Goal: Task Accomplishment & Management: Manage account settings

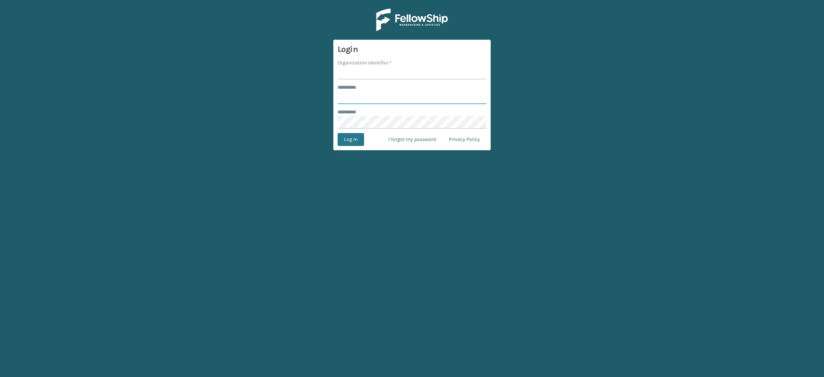
type input "**********"
click at [391, 74] on input "Organization Identifier *" at bounding box center [411, 72] width 149 height 13
type input "SuperAdminOrganization"
click at [345, 140] on button "Log In" at bounding box center [350, 139] width 26 height 13
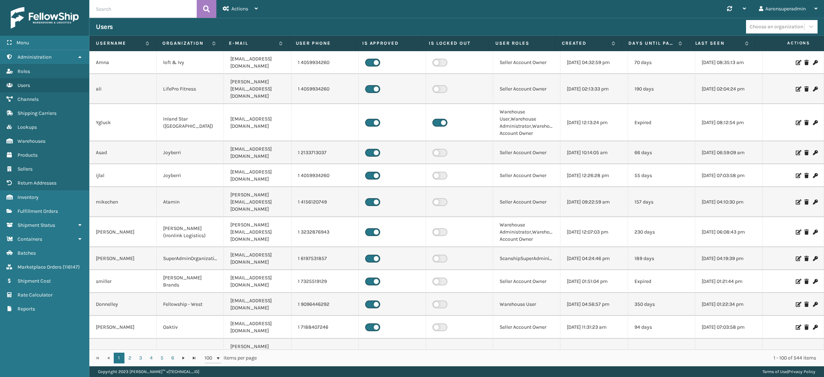
click at [166, 6] on input "text" at bounding box center [142, 9] width 107 height 18
type input "tfm"
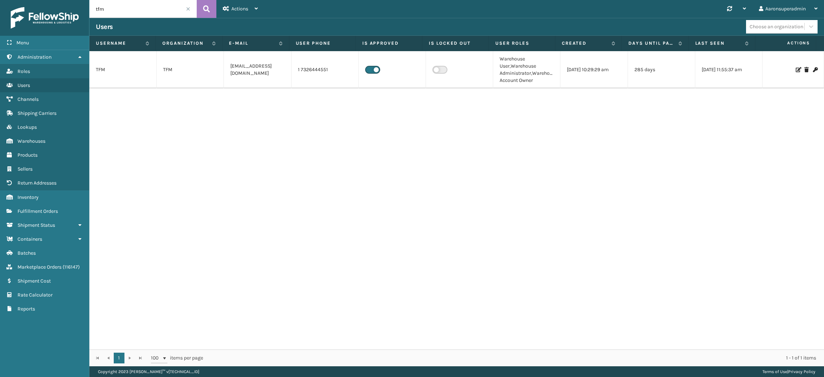
click at [795, 68] on icon at bounding box center [797, 69] width 4 height 5
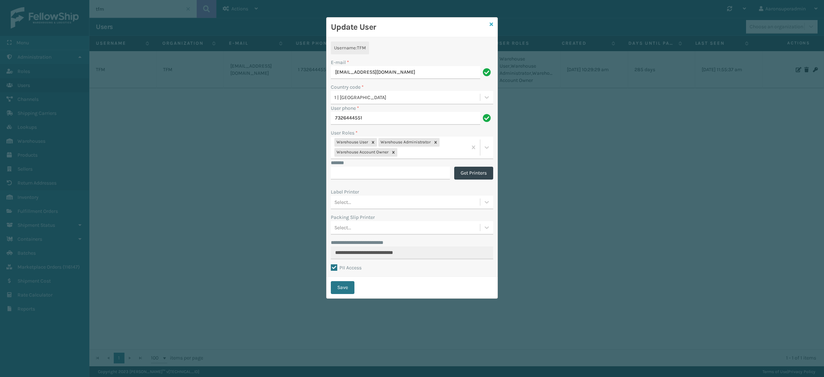
click at [490, 24] on icon at bounding box center [491, 24] width 4 height 5
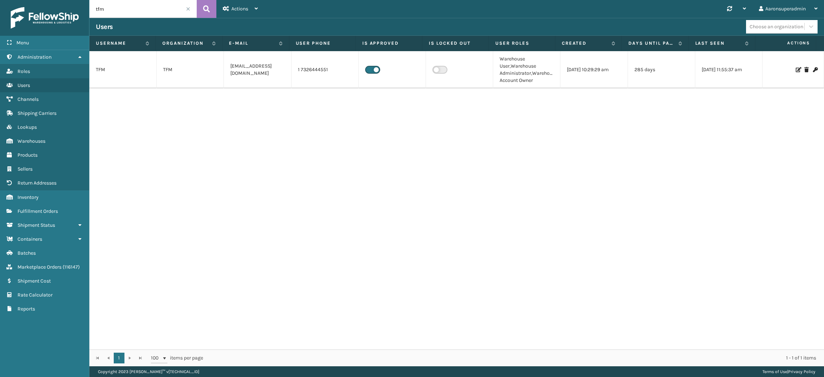
click at [795, 71] on icon at bounding box center [797, 69] width 4 height 5
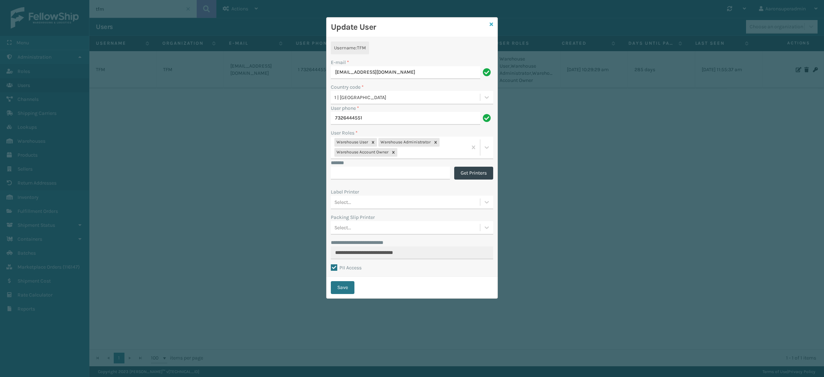
click at [492, 24] on icon at bounding box center [491, 24] width 4 height 5
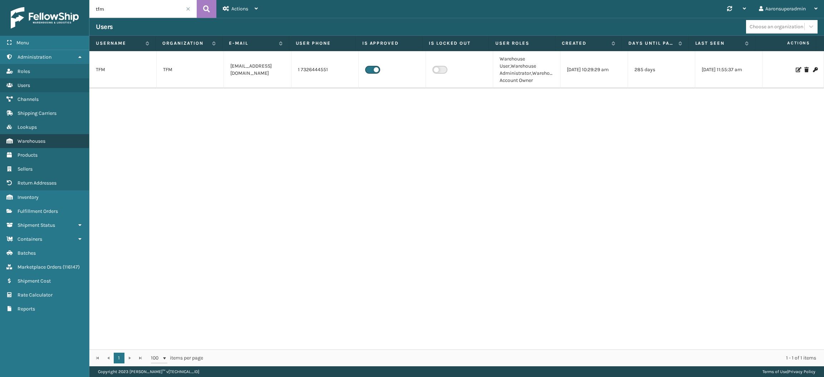
click at [38, 138] on span "Warehouses" at bounding box center [32, 141] width 28 height 6
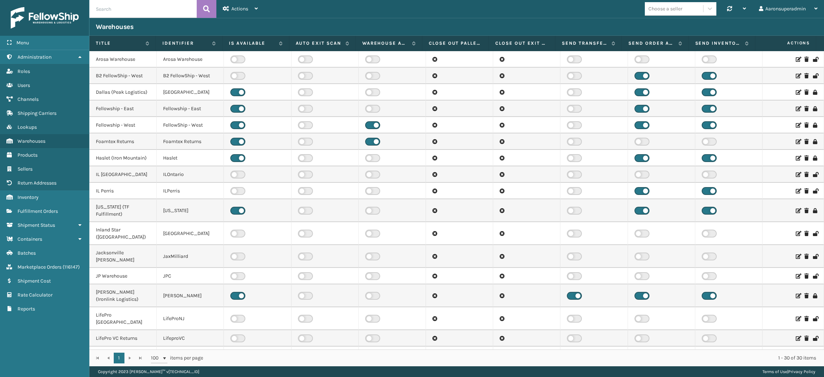
click at [127, 7] on input "text" at bounding box center [142, 9] width 107 height 18
type input "tfm"
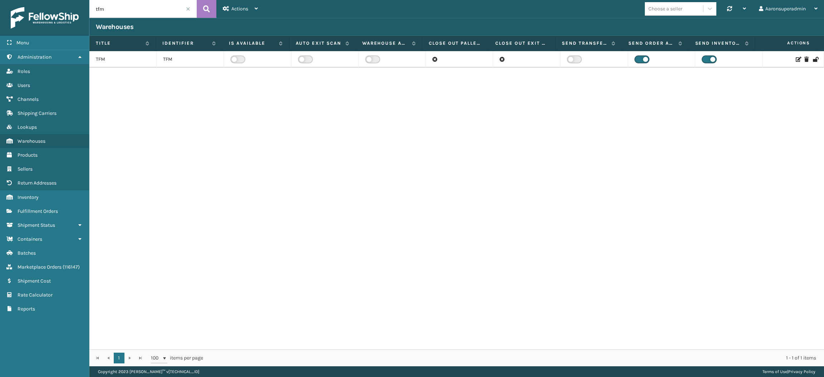
click at [232, 58] on label at bounding box center [237, 59] width 15 height 8
click at [232, 58] on input "checkbox" at bounding box center [232, 57] width 5 height 5
click at [795, 59] on icon at bounding box center [797, 59] width 4 height 5
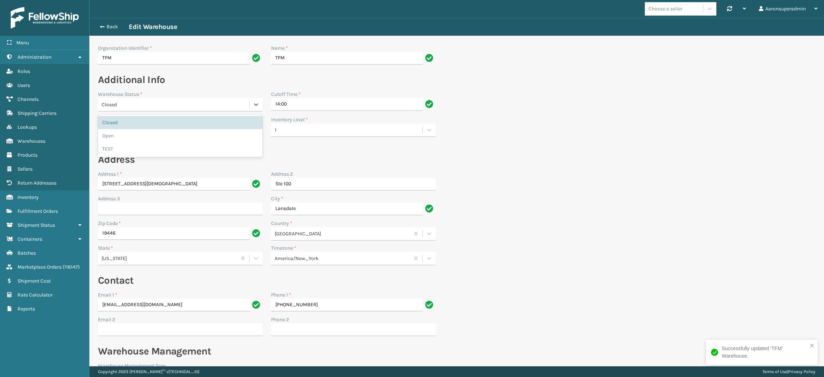
click at [131, 106] on div "Closed" at bounding box center [176, 105] width 148 height 8
click at [127, 132] on div "Open" at bounding box center [180, 135] width 164 height 13
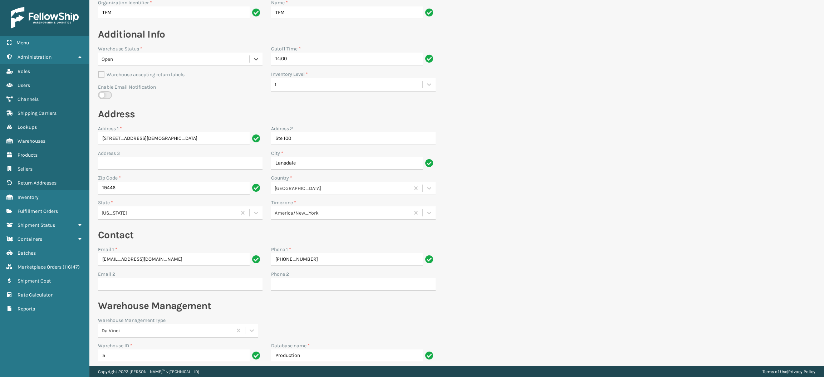
scroll to position [196, 0]
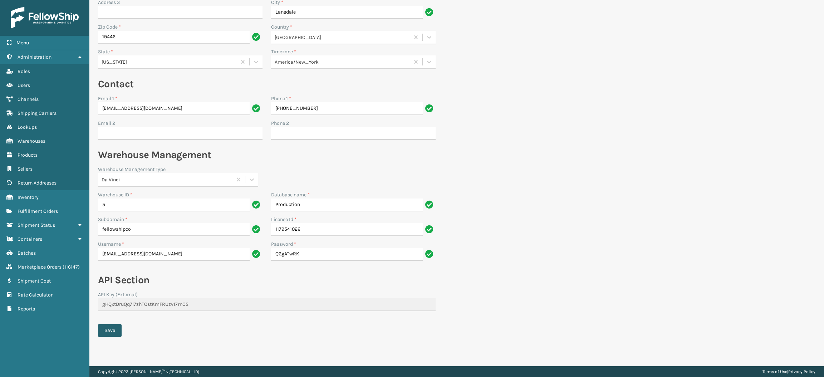
click at [110, 331] on button "Save" at bounding box center [110, 330] width 24 height 13
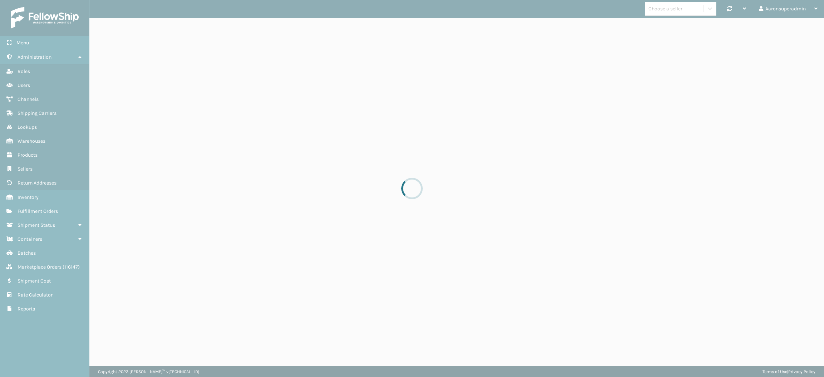
scroll to position [0, 0]
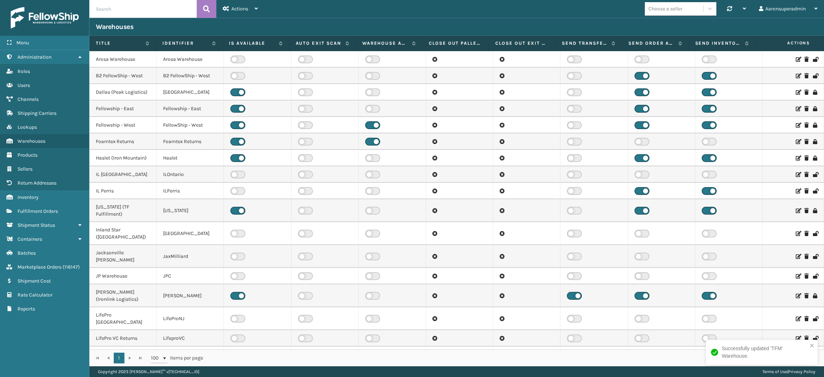
click at [123, 7] on input "text" at bounding box center [142, 9] width 107 height 18
type input "tfm"
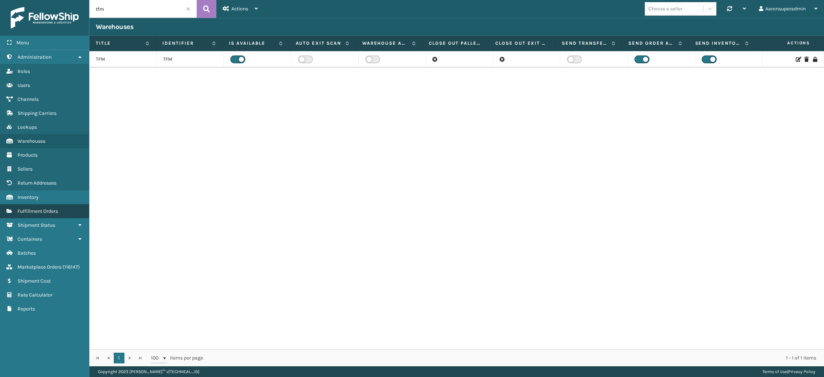
click at [35, 208] on span "Fulfillment Orders" at bounding box center [38, 211] width 40 height 6
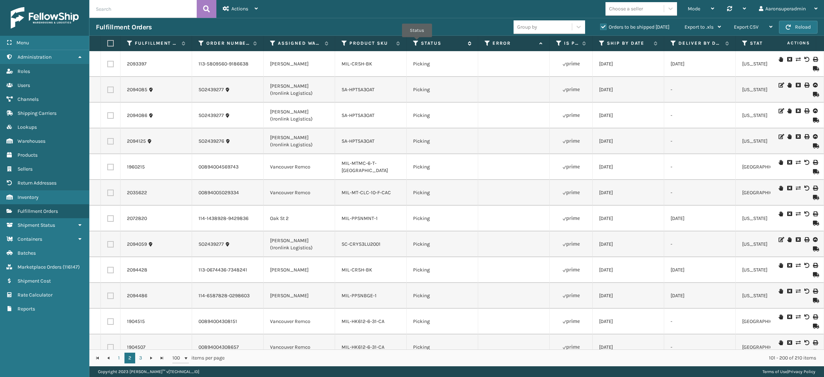
click at [417, 42] on icon at bounding box center [416, 43] width 6 height 6
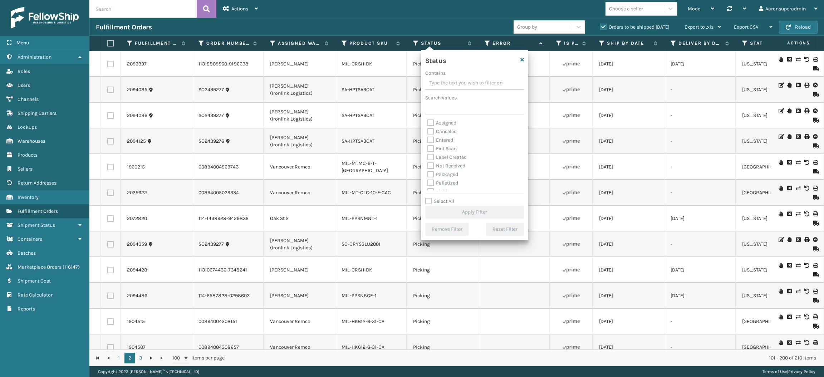
click at [447, 171] on label "Packaged" at bounding box center [442, 174] width 31 height 6
click at [428, 171] on input "Packaged" at bounding box center [427, 172] width 0 height 5
checkbox input "true"
click at [442, 182] on label "Palletized" at bounding box center [442, 183] width 31 height 6
click at [428, 182] on input "Palletized" at bounding box center [427, 181] width 0 height 5
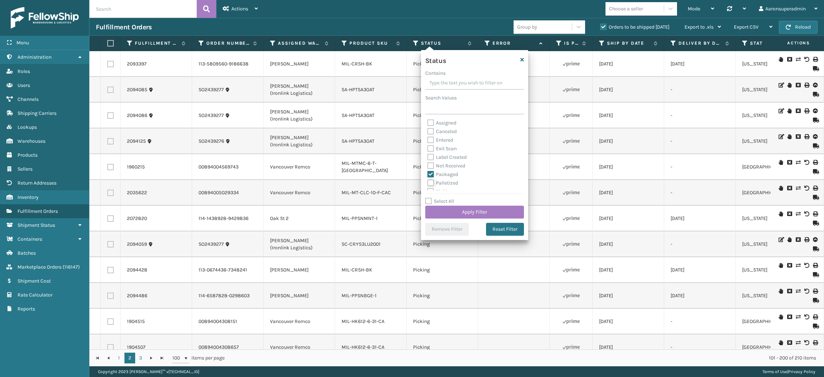
checkbox input "true"
click at [443, 156] on label "Label Created" at bounding box center [446, 157] width 39 height 6
click at [428, 156] on input "Label Created" at bounding box center [427, 155] width 0 height 5
checkbox input "true"
click at [440, 209] on button "Apply Filter" at bounding box center [474, 212] width 99 height 13
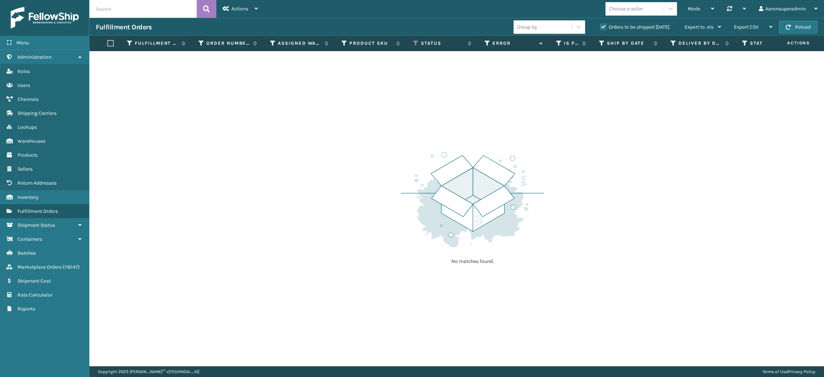
click at [606, 29] on label "Orders to be shipped [DATE]" at bounding box center [634, 27] width 69 height 6
click at [600, 28] on input "Orders to be shipped [DATE]" at bounding box center [600, 25] width 0 height 5
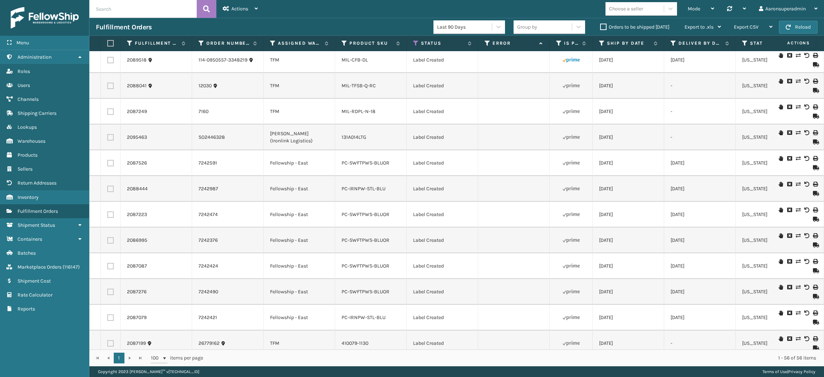
scroll to position [1151, 0]
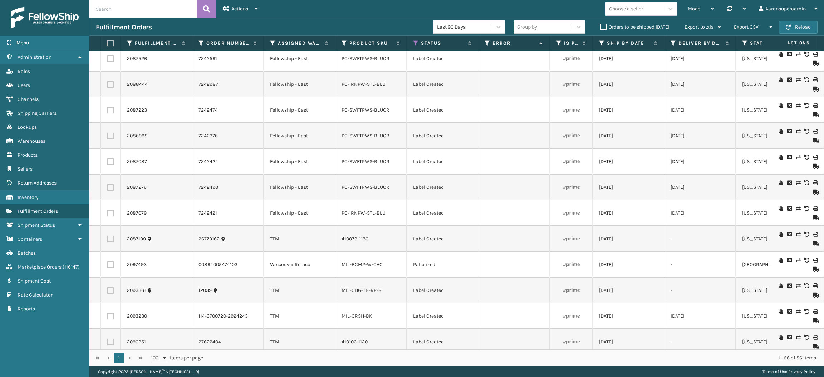
click at [112, 42] on label at bounding box center [109, 43] width 4 height 6
click at [108, 42] on input "checkbox" at bounding box center [107, 43] width 0 height 5
checkbox input "true"
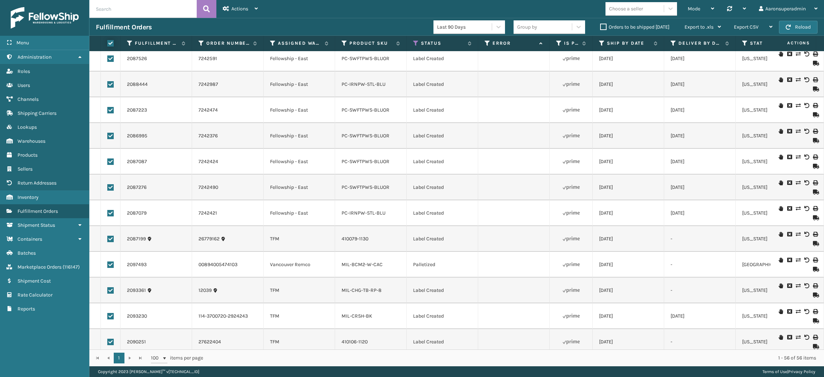
checkbox input "true"
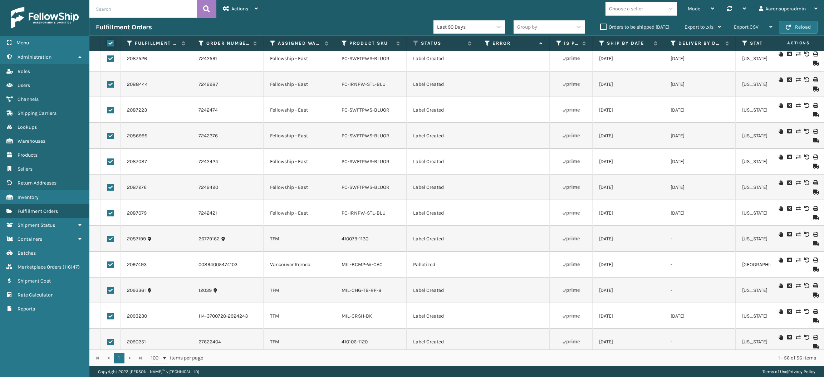
checkbox input "true"
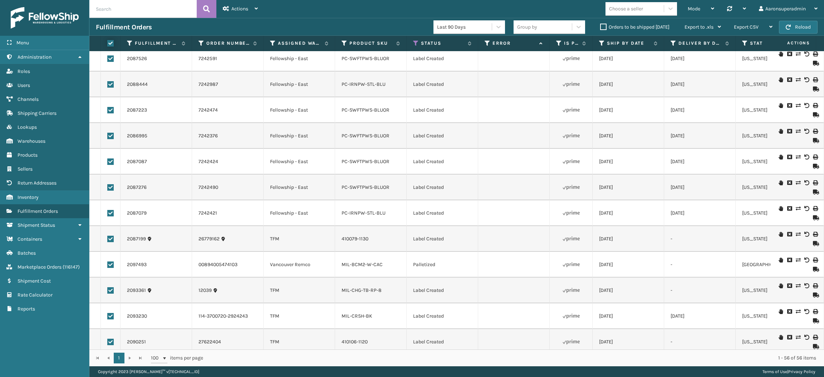
checkbox input "true"
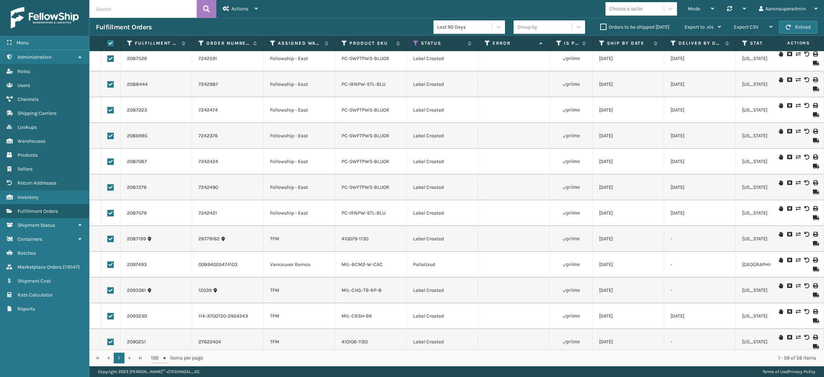
checkbox input "true"
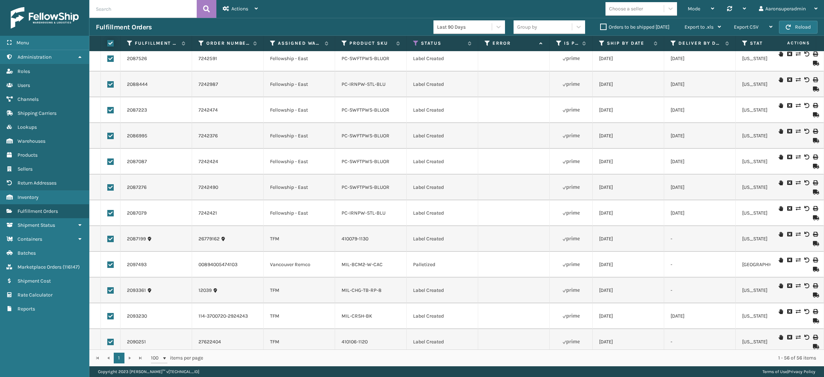
checkbox input "true"
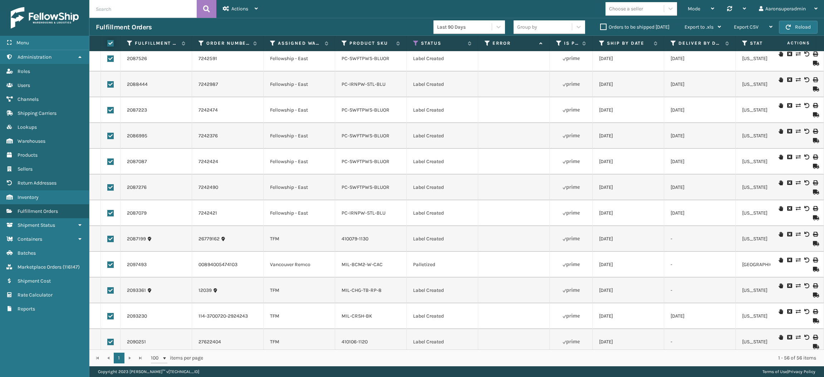
checkbox input "true"
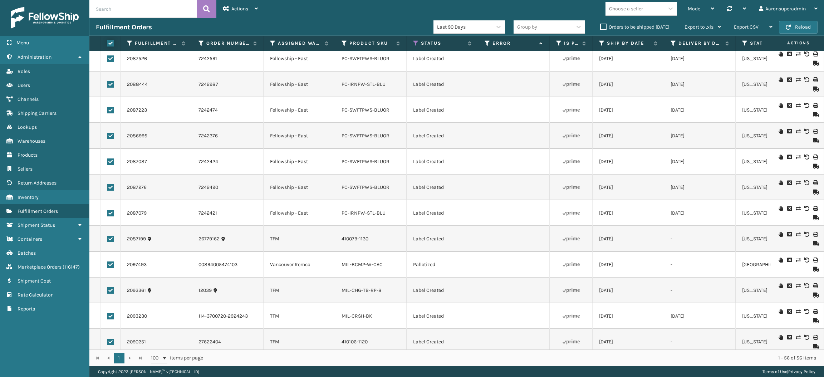
checkbox input "true"
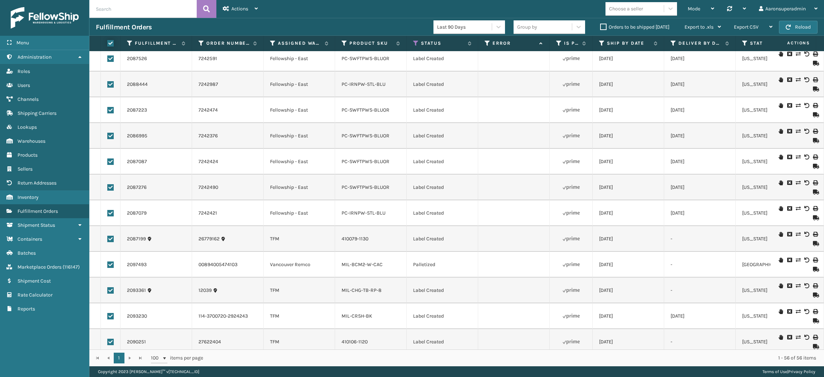
checkbox input "true"
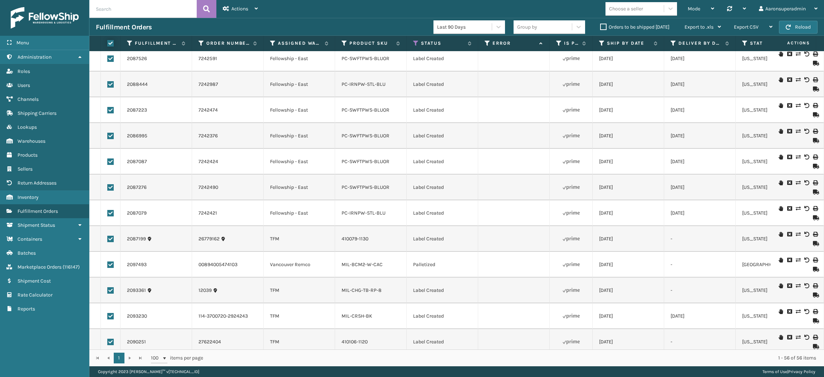
checkbox input "true"
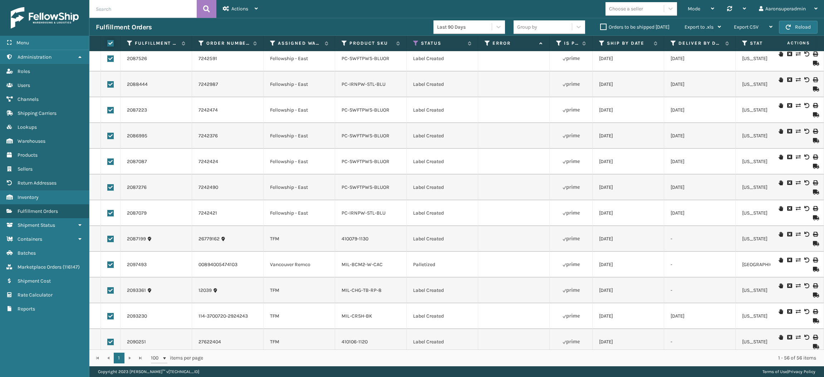
checkbox input "true"
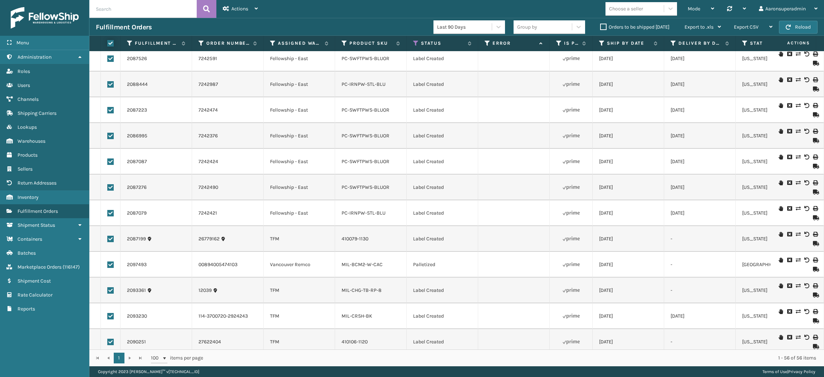
checkbox input "true"
click at [568, 20] on div "Bulk Actions" at bounding box center [566, 27] width 42 height 18
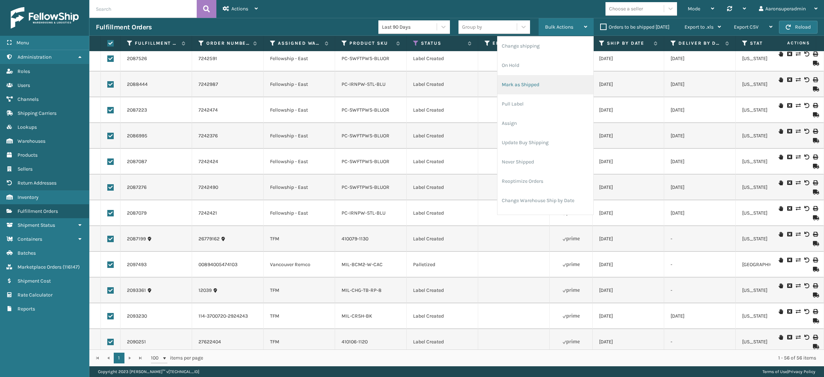
click at [521, 89] on li "Mark as Shipped" at bounding box center [545, 84] width 96 height 19
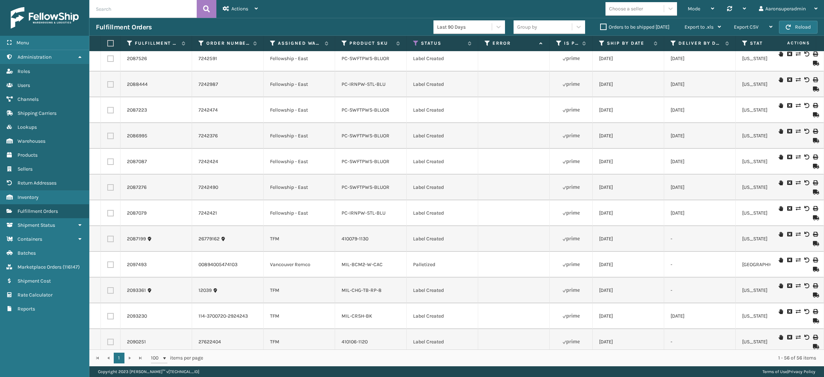
checkbox input "false"
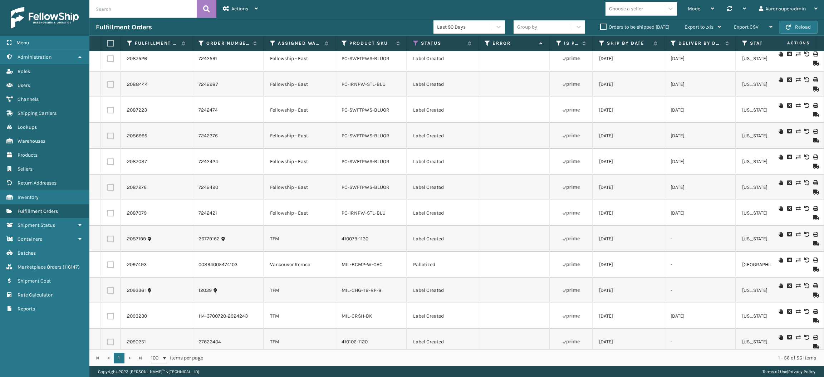
checkbox input "false"
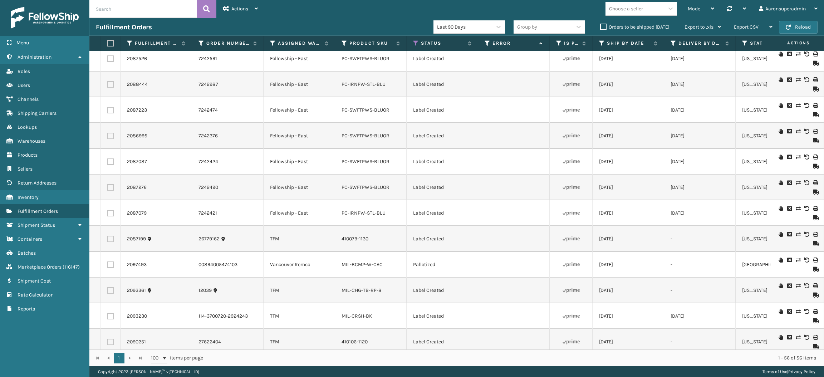
checkbox input "false"
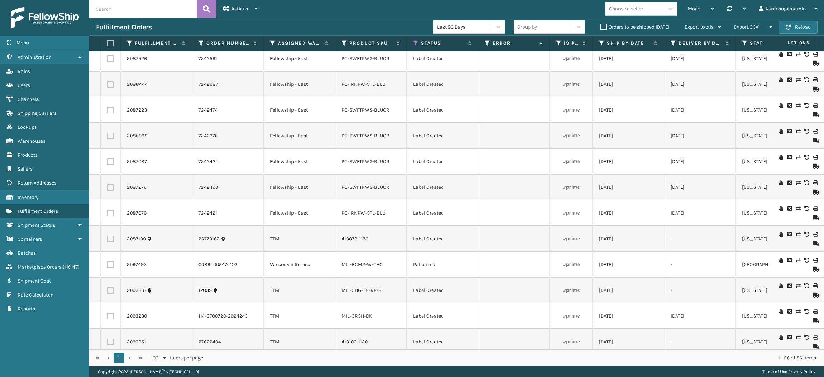
checkbox input "false"
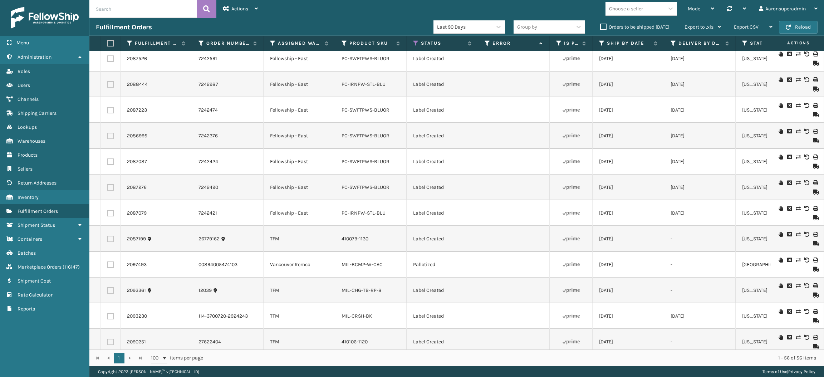
checkbox input "false"
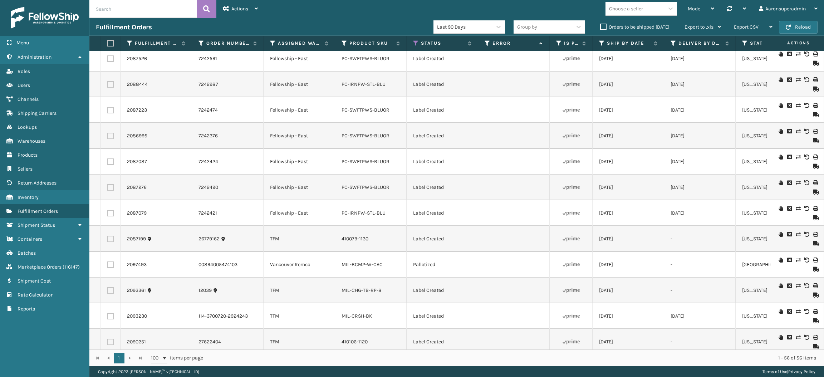
checkbox input "false"
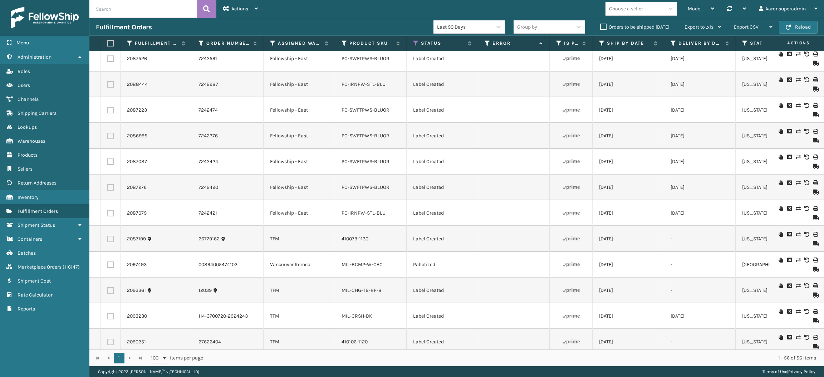
checkbox input "false"
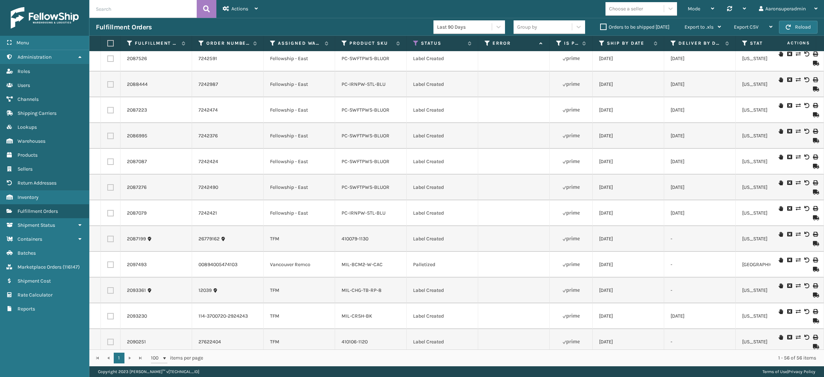
checkbox input "false"
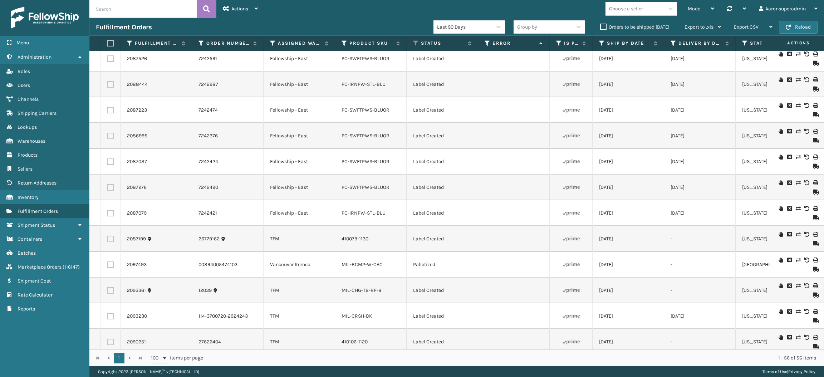
checkbox input "false"
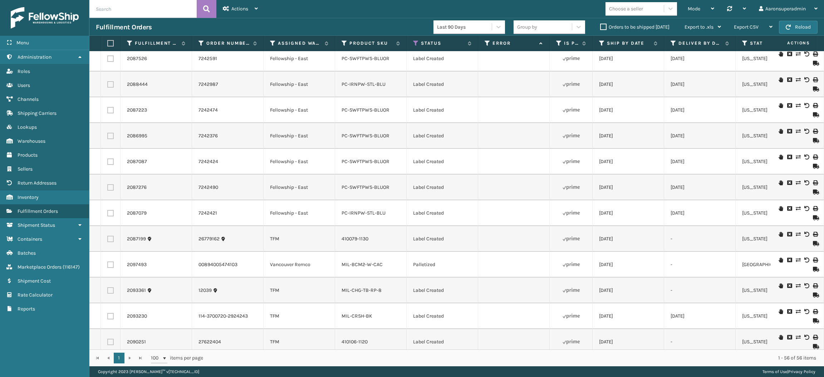
checkbox input "false"
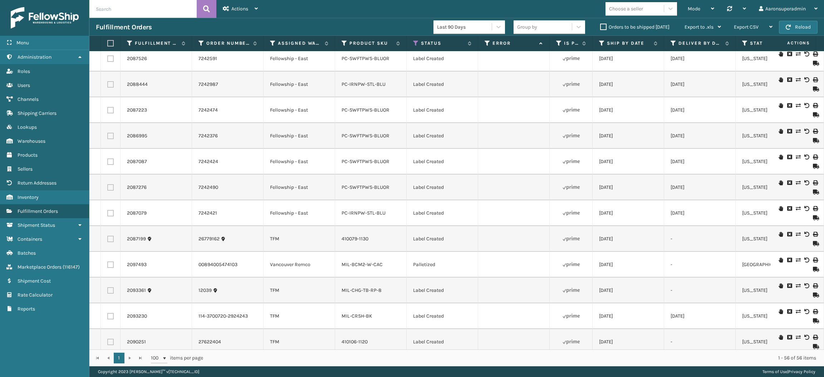
checkbox input "false"
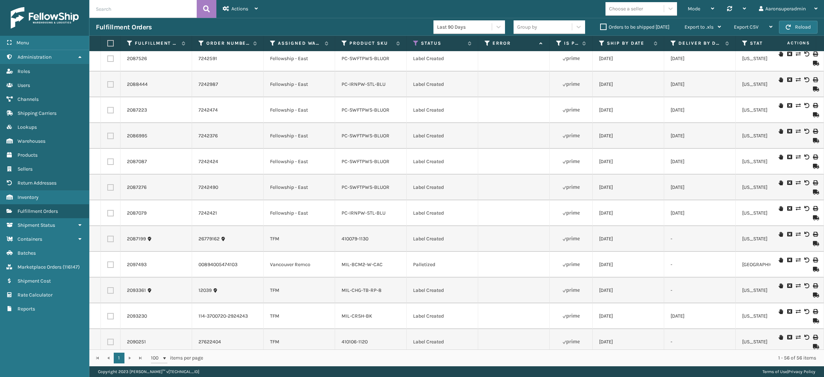
checkbox input "false"
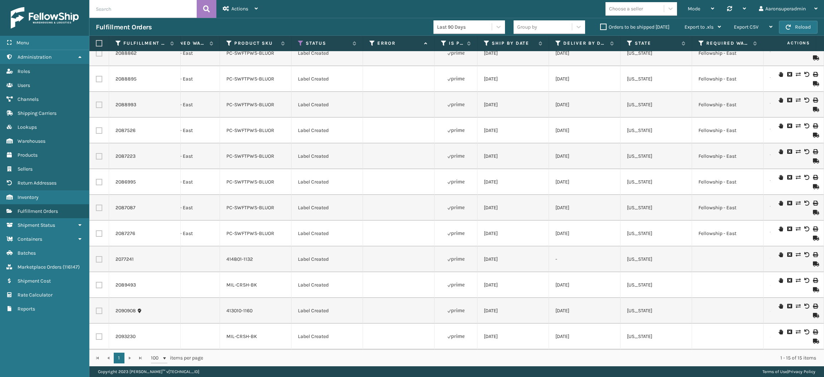
scroll to position [0, 56]
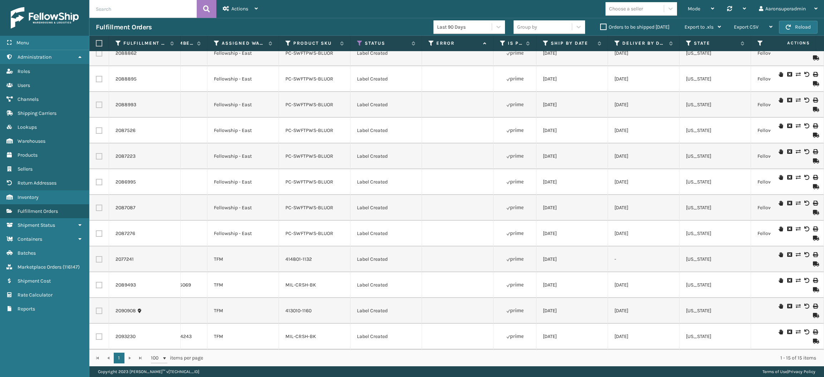
click at [608, 26] on label "Orders to be shipped [DATE]" at bounding box center [634, 27] width 69 height 6
click at [600, 26] on input "Orders to be shipped [DATE]" at bounding box center [600, 25] width 0 height 5
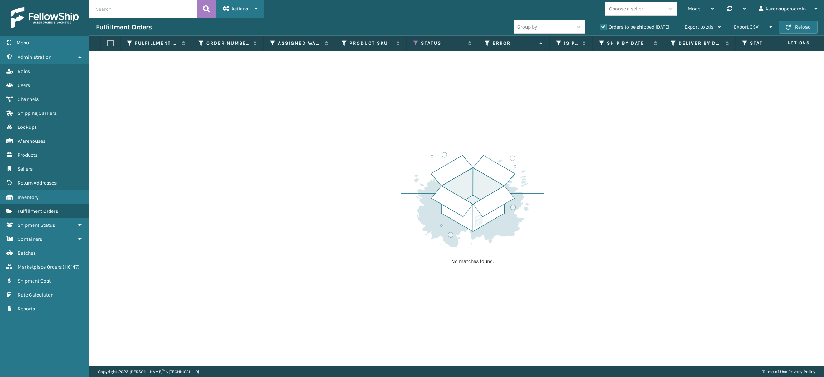
click at [241, 4] on div "Actions" at bounding box center [240, 9] width 35 height 18
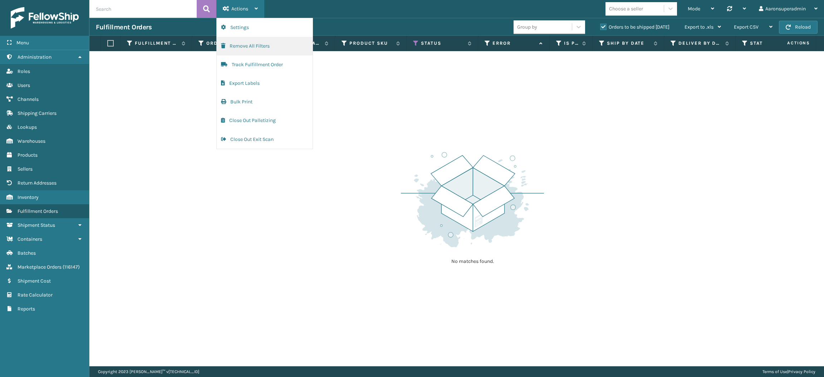
click at [260, 44] on button "Remove All Filters" at bounding box center [265, 46] width 96 height 19
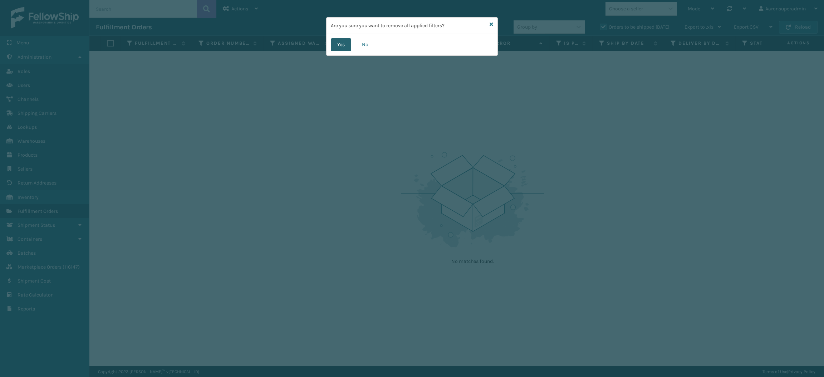
click at [341, 46] on button "Yes" at bounding box center [341, 44] width 20 height 13
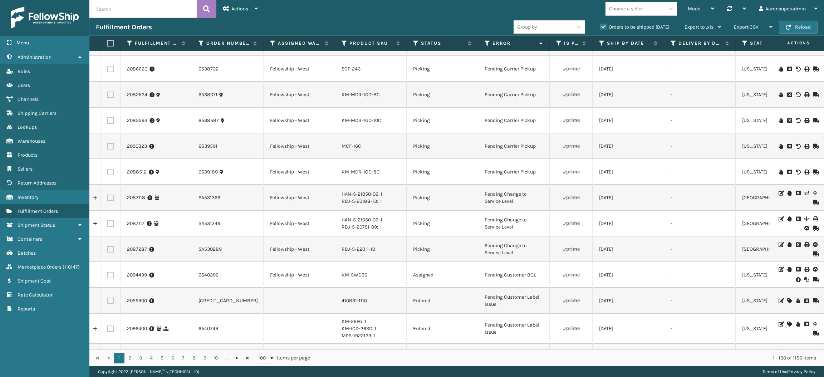
scroll to position [818, 0]
